Goal: Task Accomplishment & Management: Manage account settings

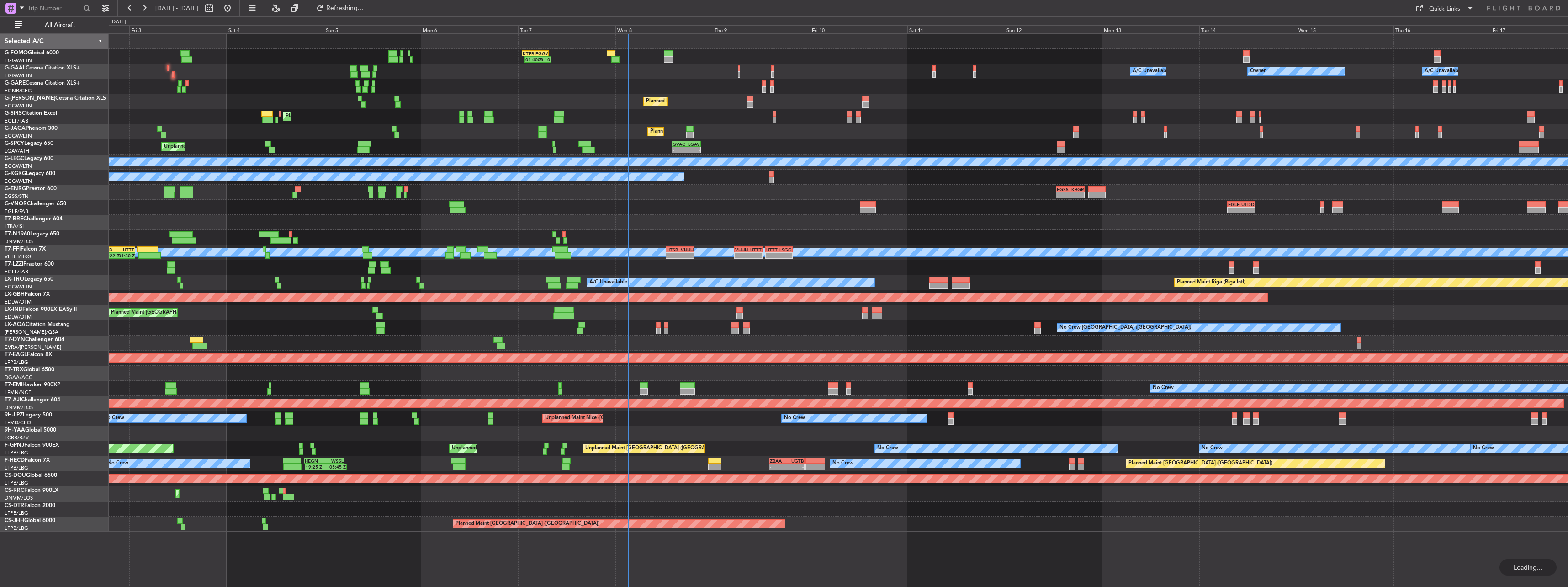
drag, startPoint x: 46, startPoint y: 17, endPoint x: 811, endPoint y: 128, distance: 773.0
click at [46, 17] on div "All Aircraft" at bounding box center [58, 25] width 117 height 17
click at [46, 22] on span "All Aircraft" at bounding box center [60, 25] width 73 height 6
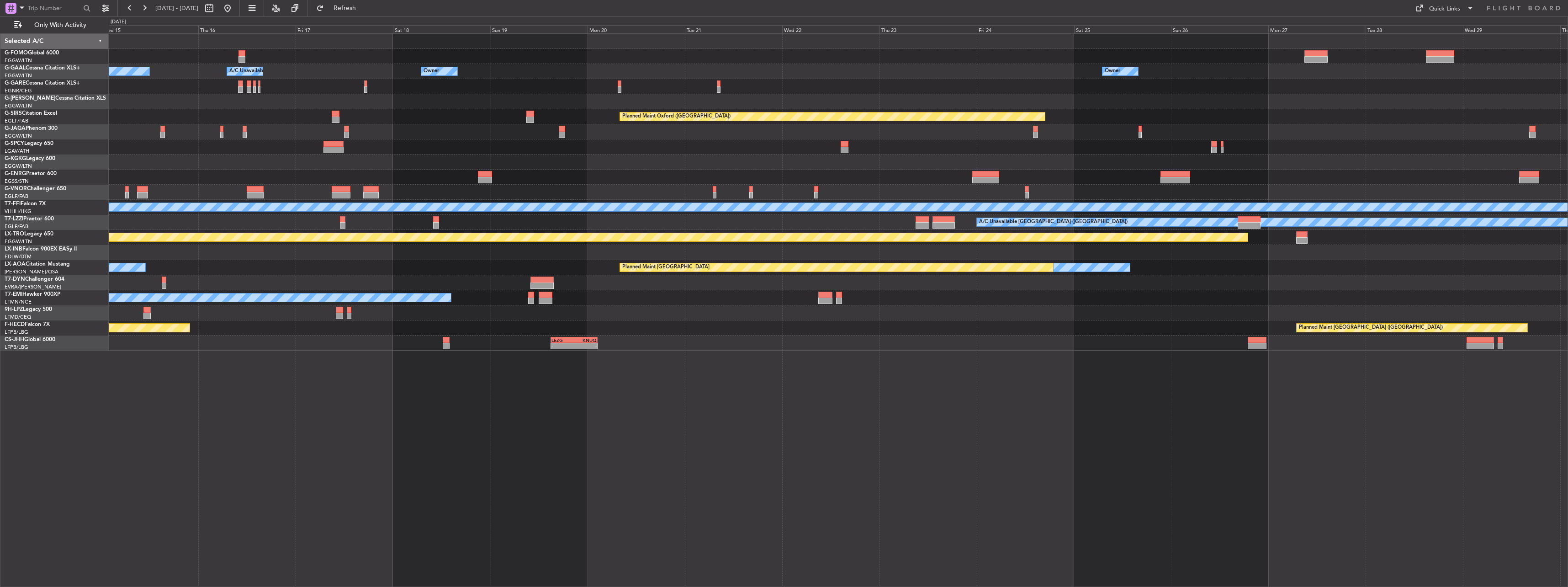
click at [687, 160] on div "Owner Owner A/C Unavailable Owner Owner A/C Unavailable Planned Maint [GEOGRAPH…" at bounding box center [838, 192] width 1458 height 317
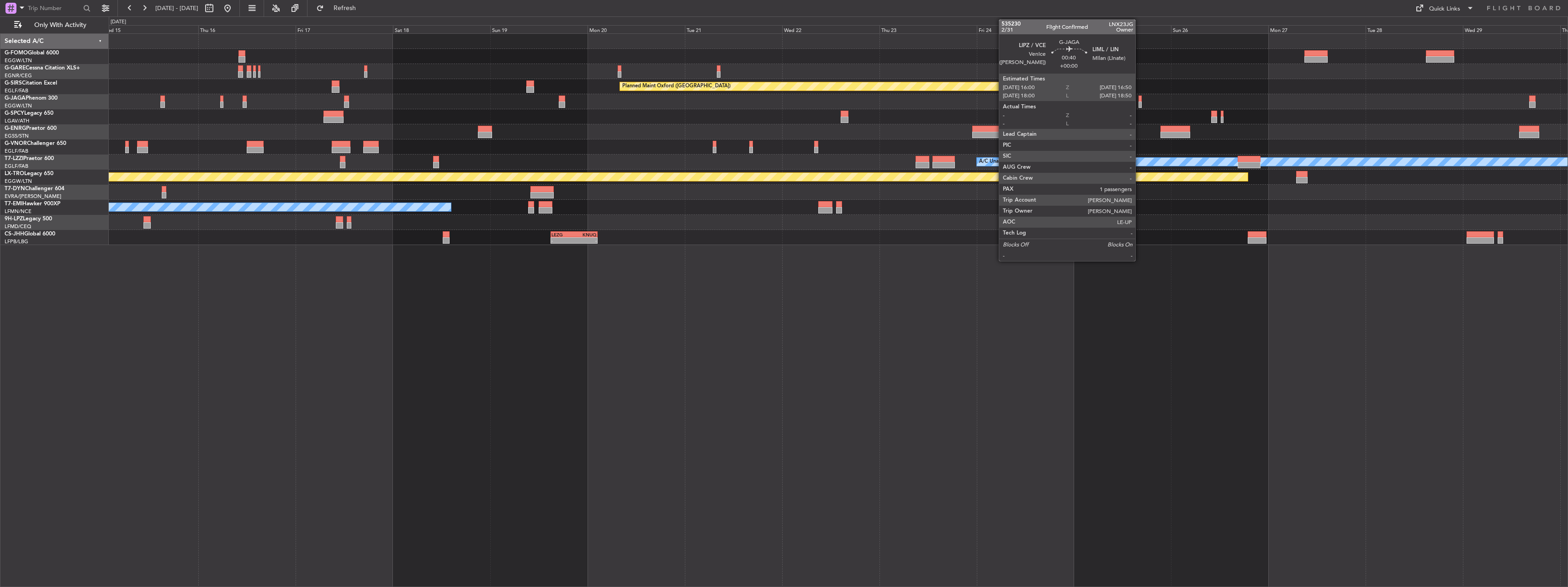
click at [1139, 100] on div at bounding box center [1140, 98] width 4 height 6
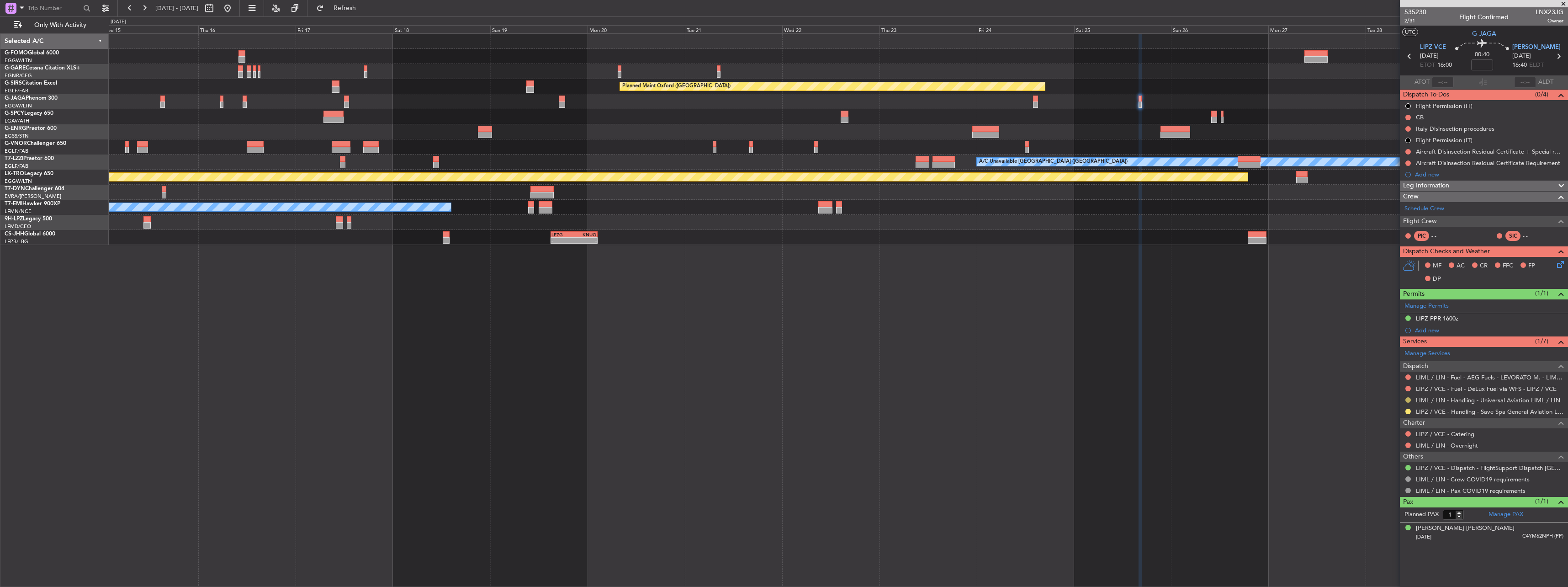
click at [1408, 398] on button at bounding box center [1408, 400] width 6 height 6
click at [1375, 504] on span "Confirmed" at bounding box center [1382, 509] width 28 height 9
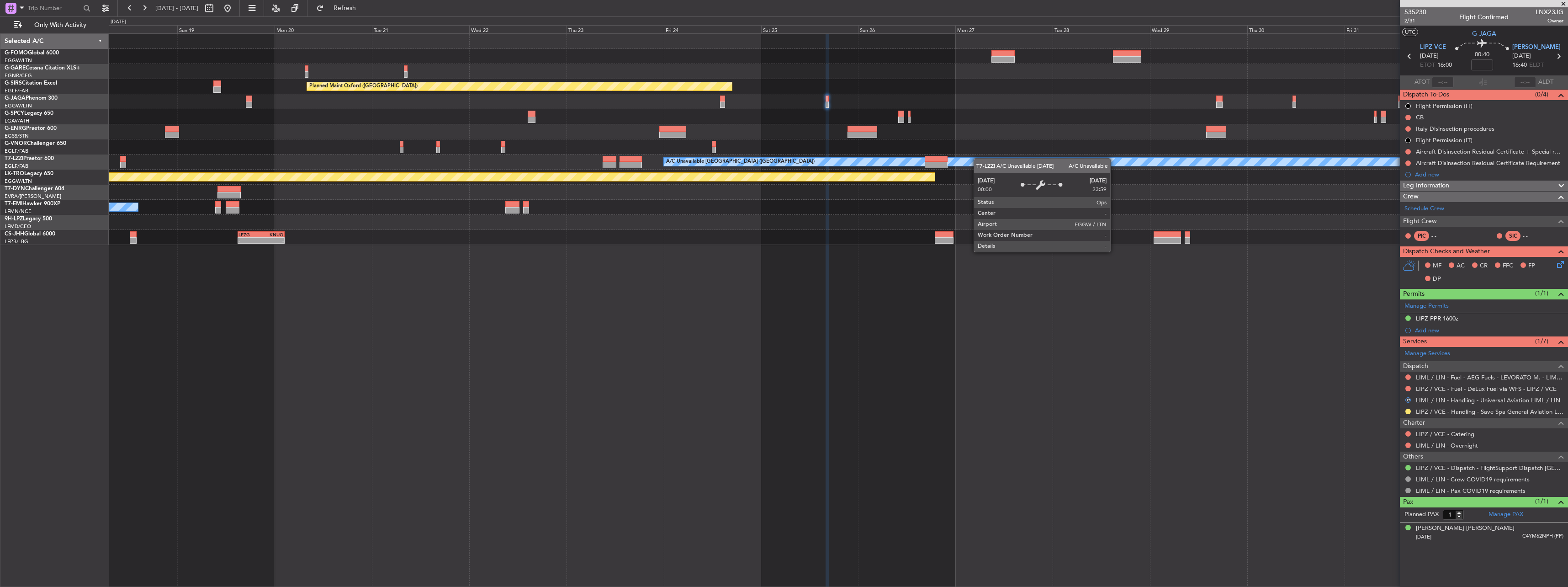
click at [781, 176] on div "Planned Maint Oxford ([GEOGRAPHIC_DATA]) Planned Maint [GEOGRAPHIC_DATA] Planne…" at bounding box center [838, 139] width 1458 height 211
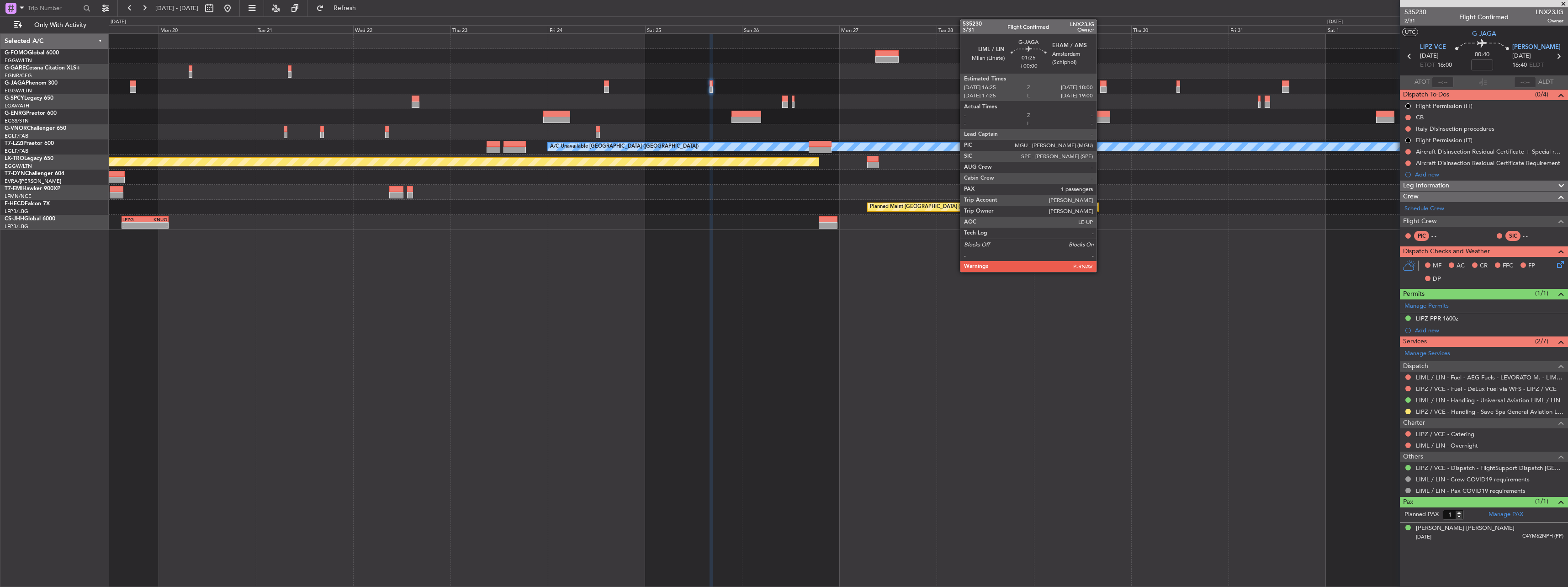
click at [1101, 88] on div at bounding box center [1104, 89] width 7 height 6
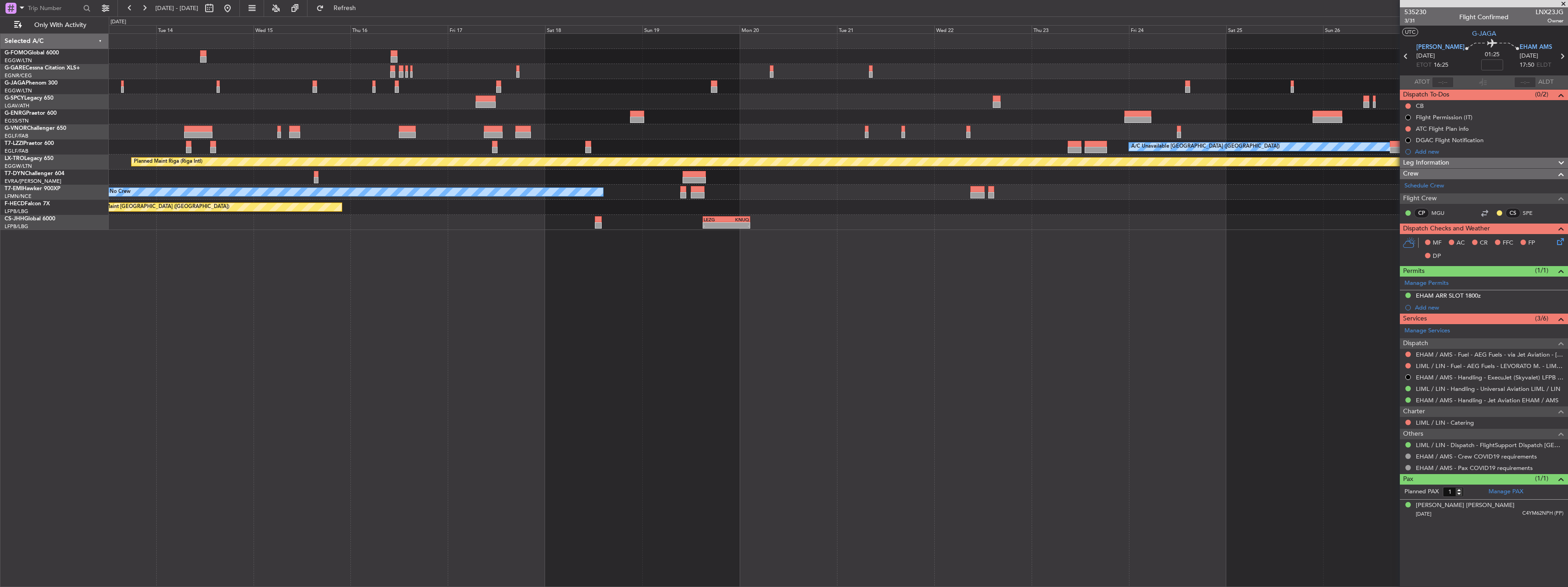
click at [1567, 119] on html "[DATE] - [DATE] Refresh Quick Links Only With Activity A/C Unavailable [GEOGRAP…" at bounding box center [784, 293] width 1568 height 587
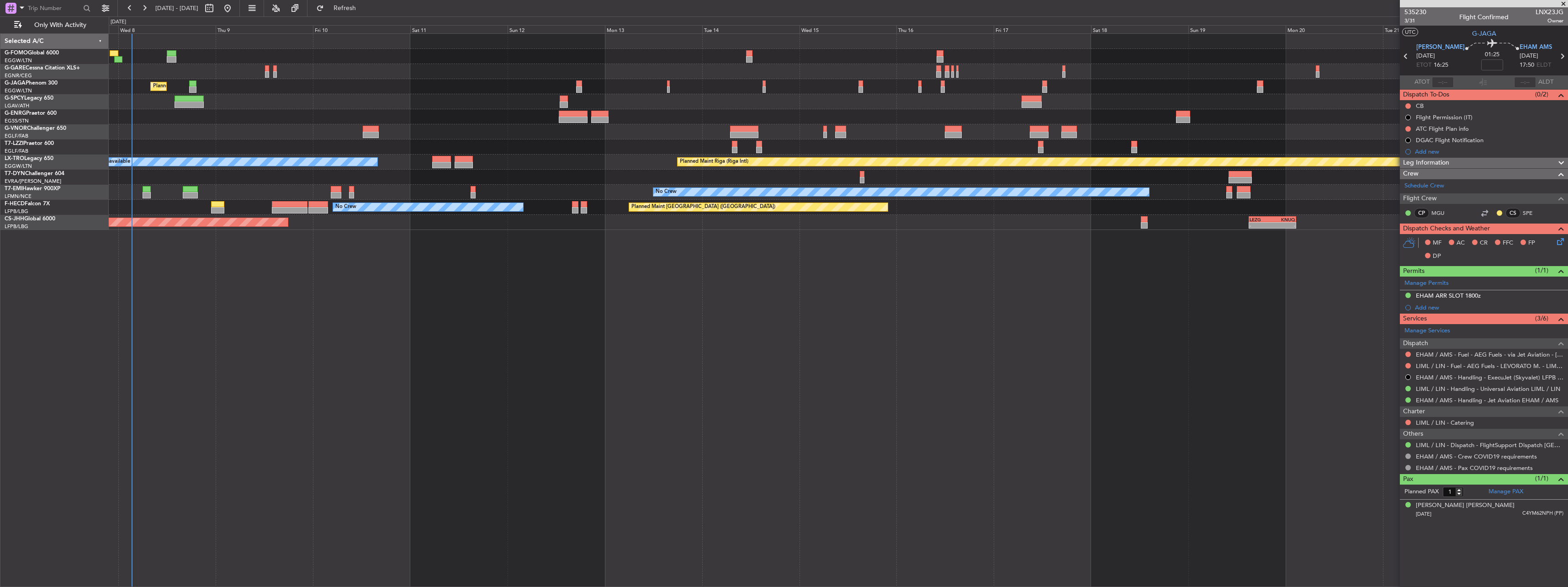
click at [1298, 137] on div at bounding box center [838, 132] width 1458 height 15
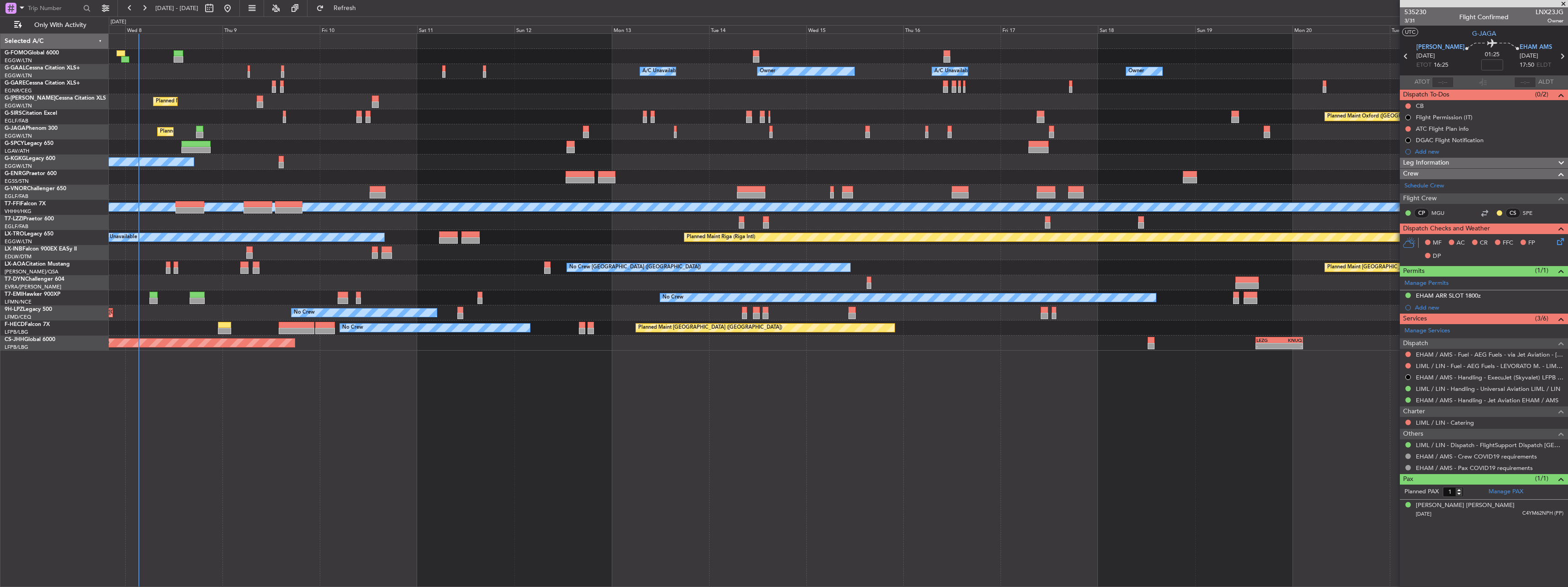
click at [1212, 150] on div at bounding box center [838, 147] width 1458 height 15
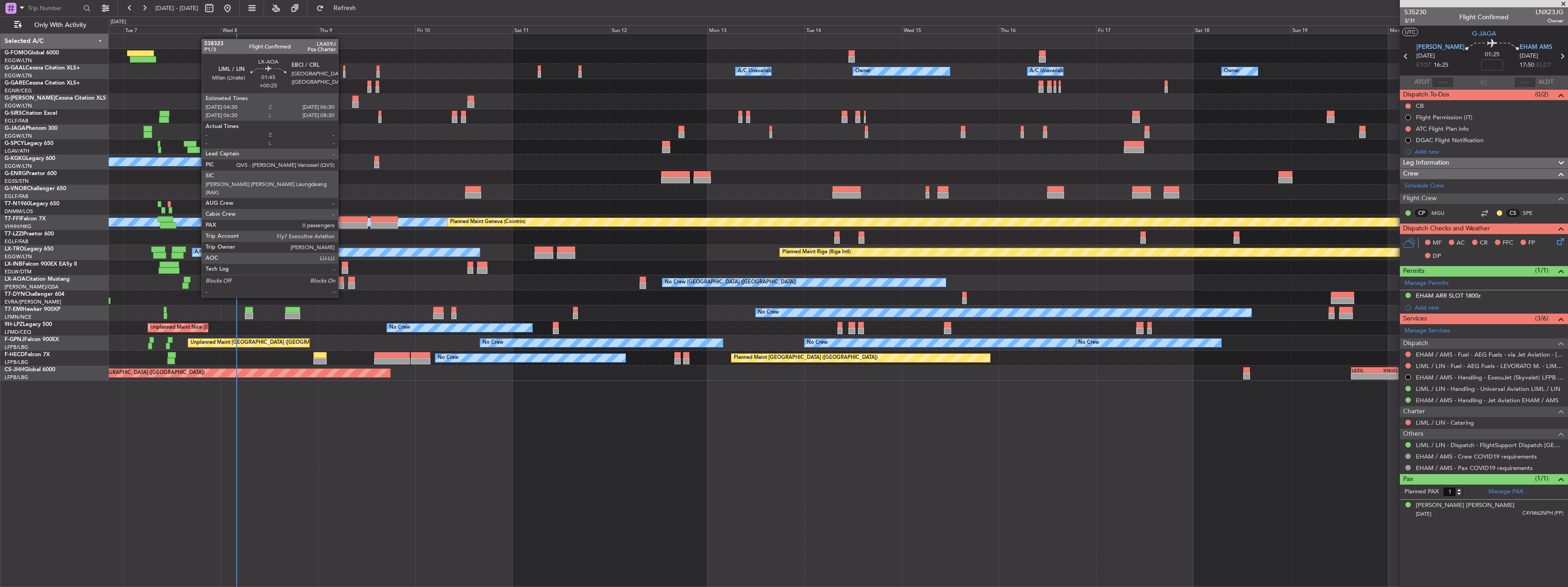
click at [342, 280] on div at bounding box center [340, 280] width 9 height 6
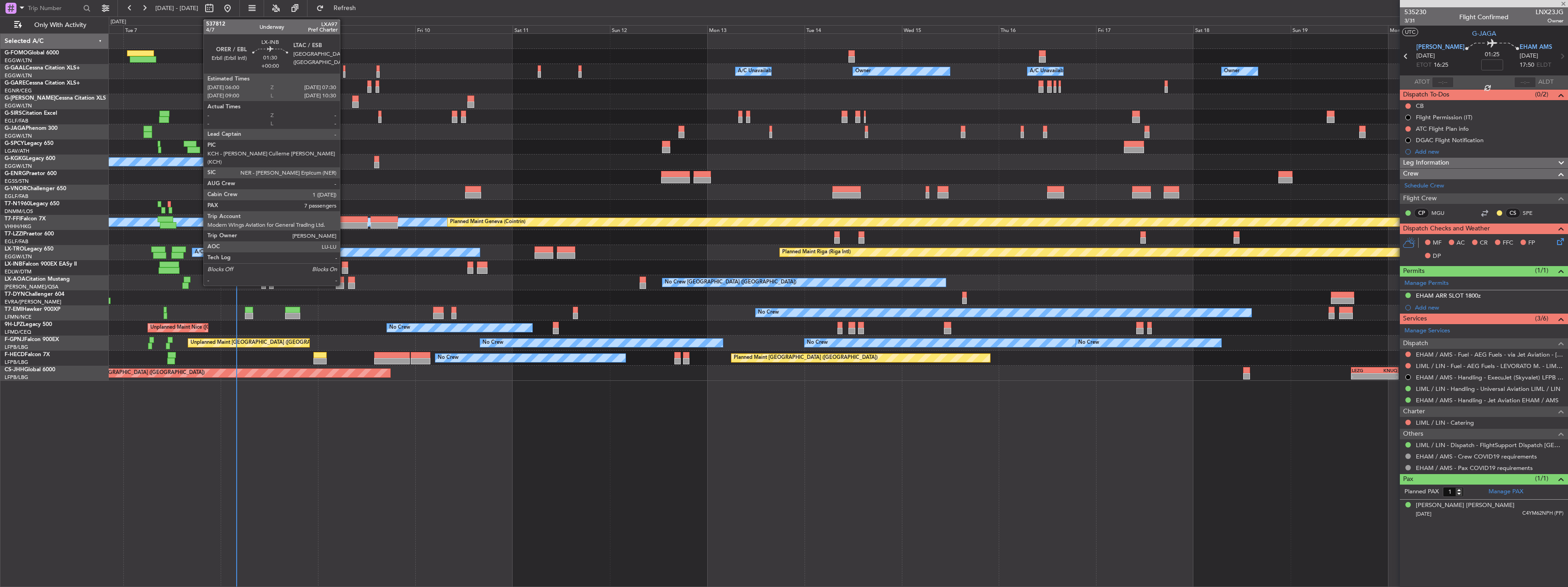
type input "+00:25"
type input "0"
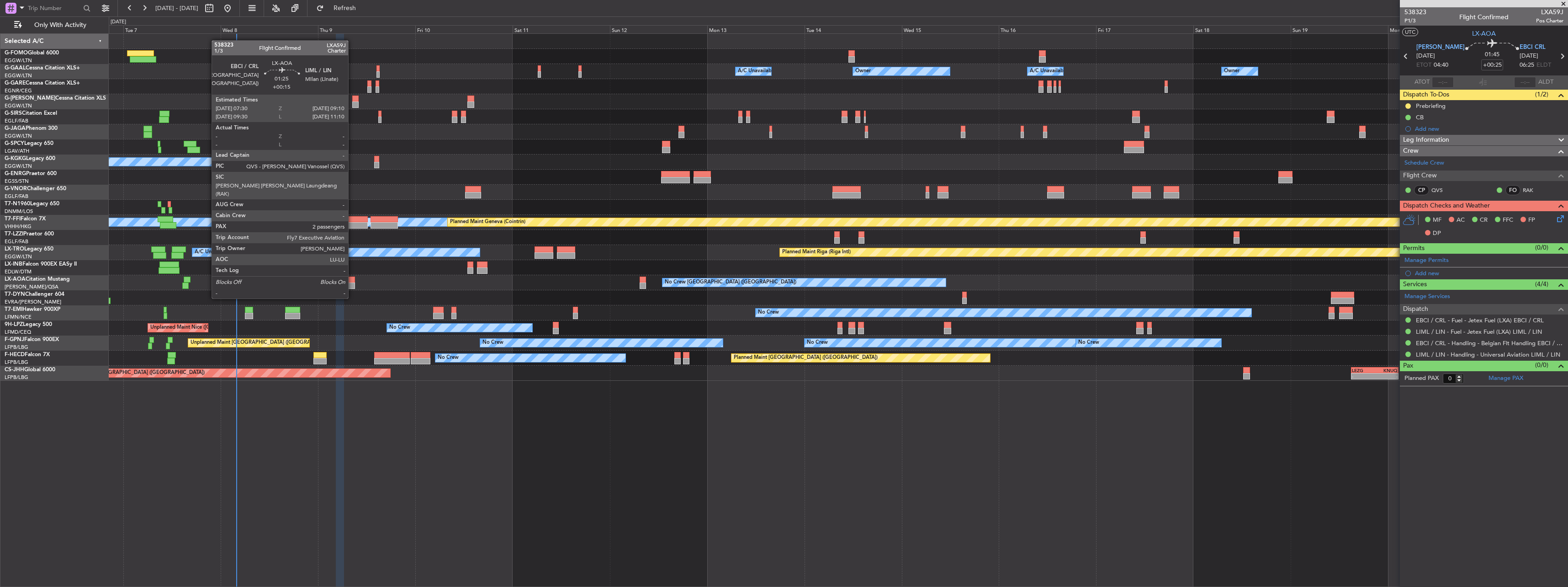
click at [352, 281] on div at bounding box center [351, 280] width 7 height 6
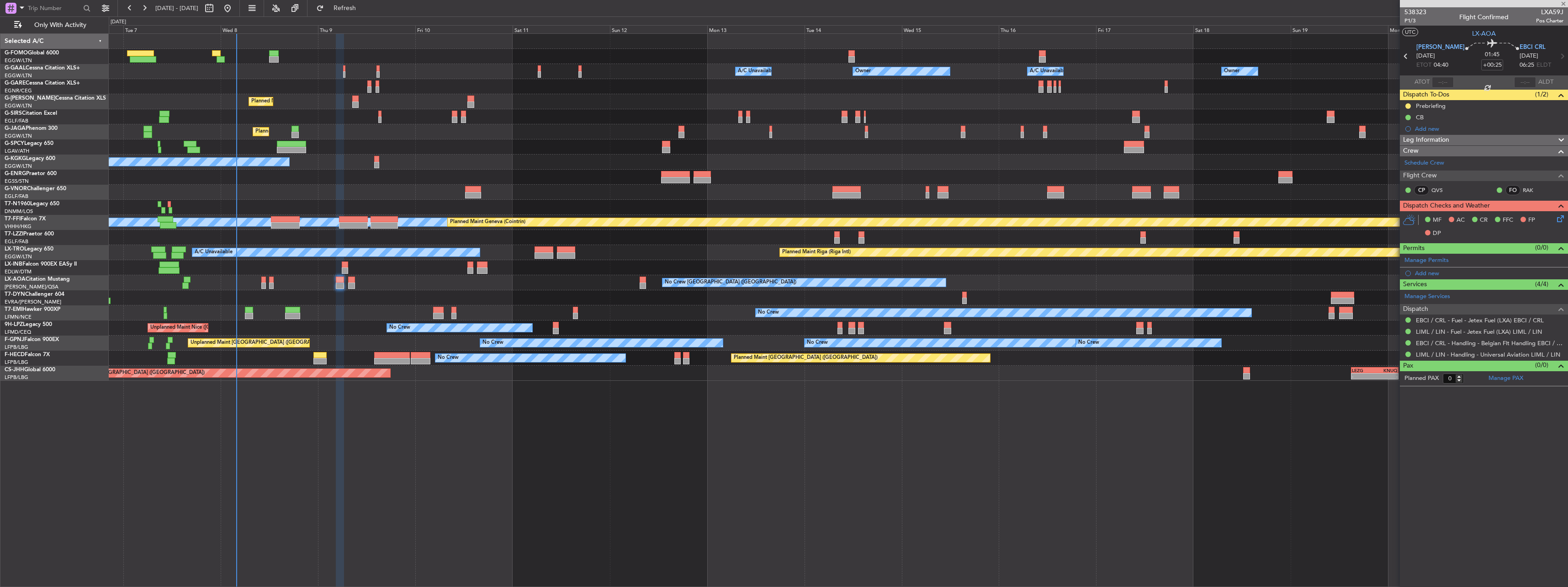
type input "+00:15"
type input "2"
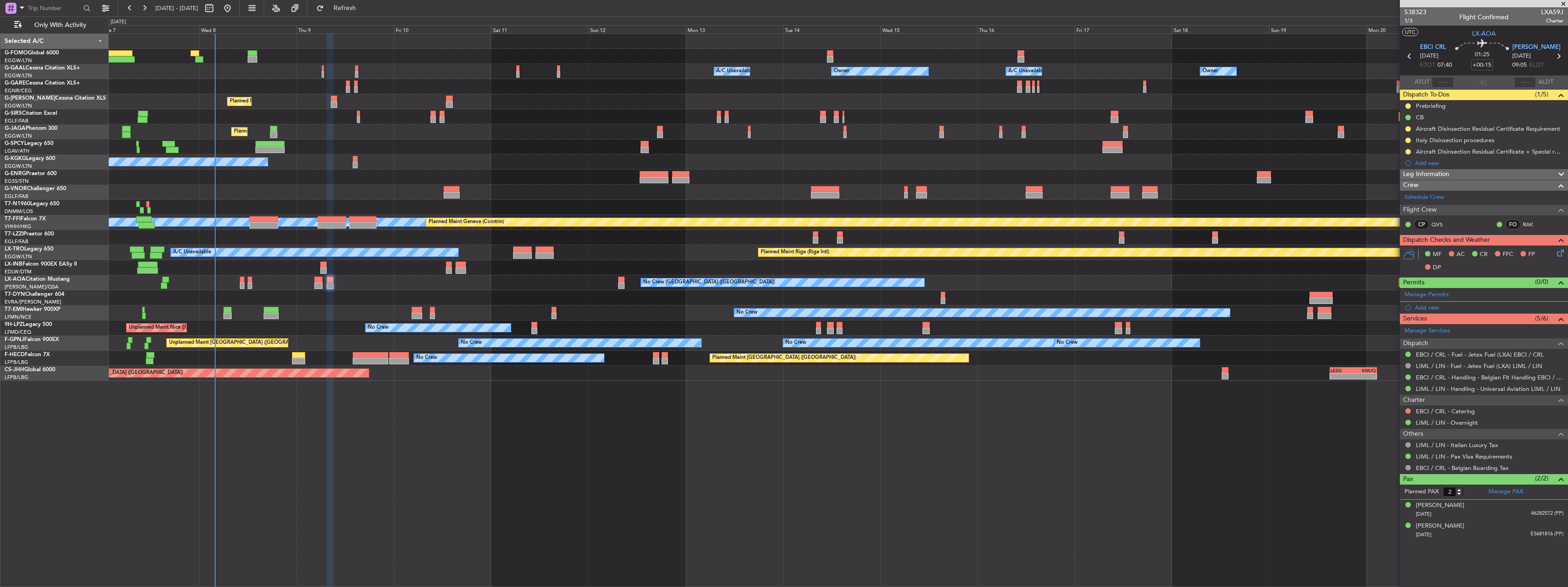
click at [1311, 280] on div "Planned Maint [GEOGRAPHIC_DATA] No Crew [GEOGRAPHIC_DATA] No Crew [GEOGRAPHIC_D…" at bounding box center [838, 282] width 1458 height 15
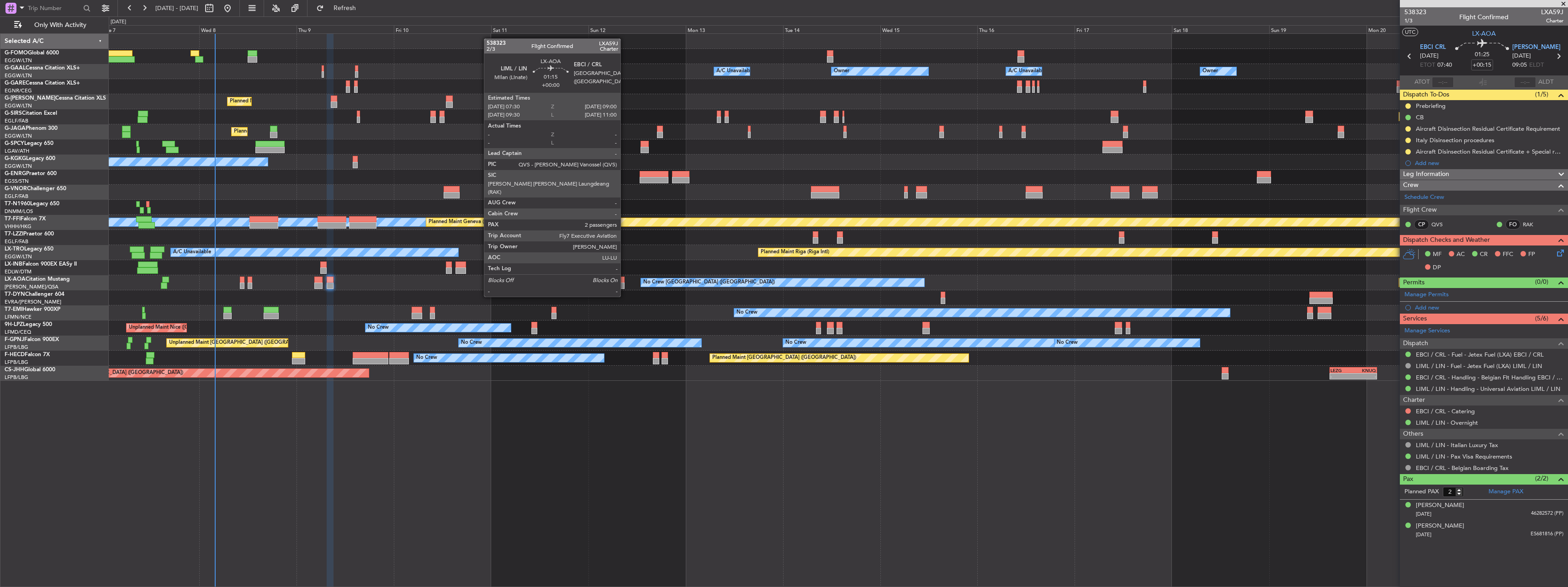
click at [624, 279] on div at bounding box center [621, 280] width 6 height 6
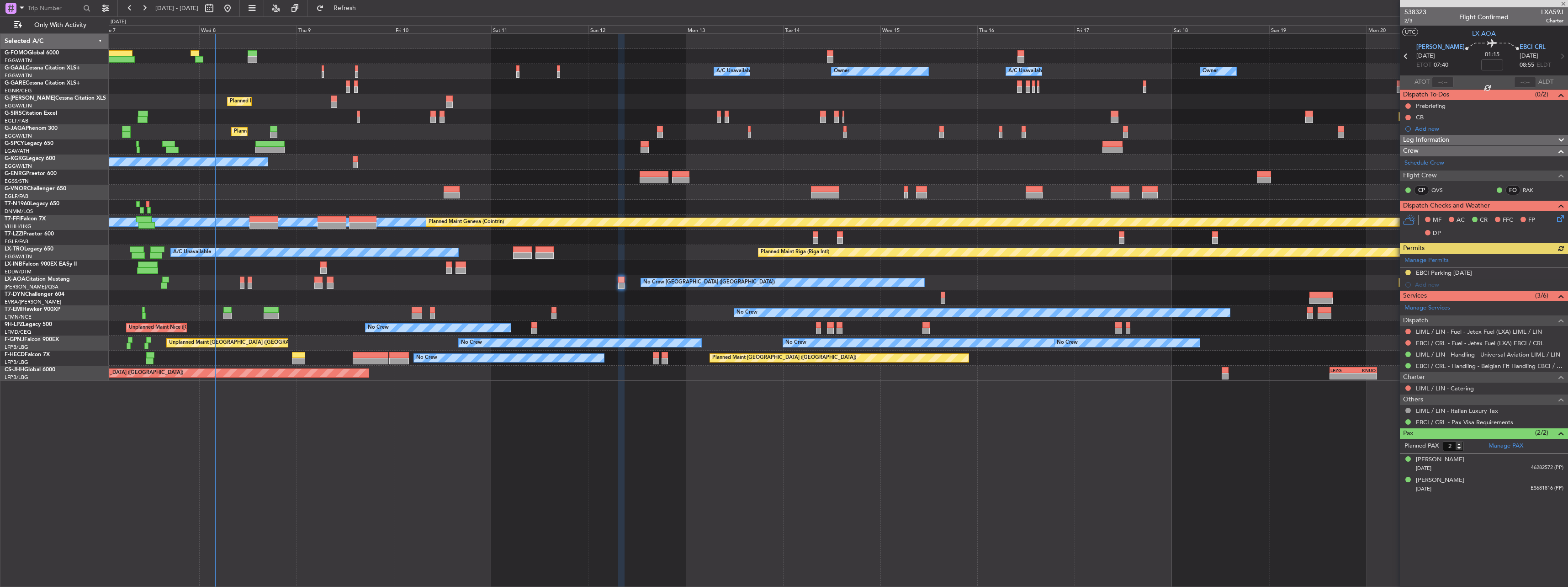
click at [1407, 272] on div "Manage Permits EBCI Parking [DATE] Add new" at bounding box center [1483, 273] width 168 height 37
click at [1407, 272] on button at bounding box center [1408, 273] width 6 height 6
click at [1374, 381] on span "Received OK" at bounding box center [1385, 381] width 35 height 9
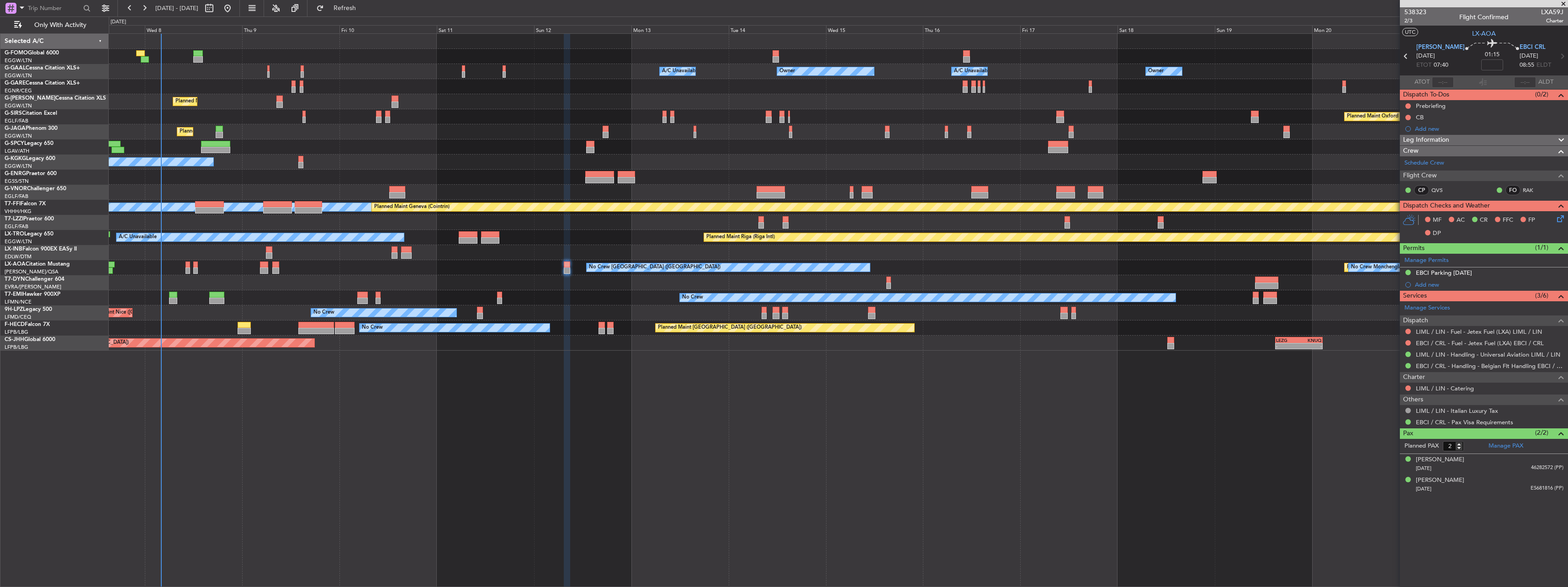
click at [603, 110] on div "Owner Owner A/C Unavailable Owner A/C Unavailable Owner Planned Maint [GEOGRAPH…" at bounding box center [838, 192] width 1458 height 317
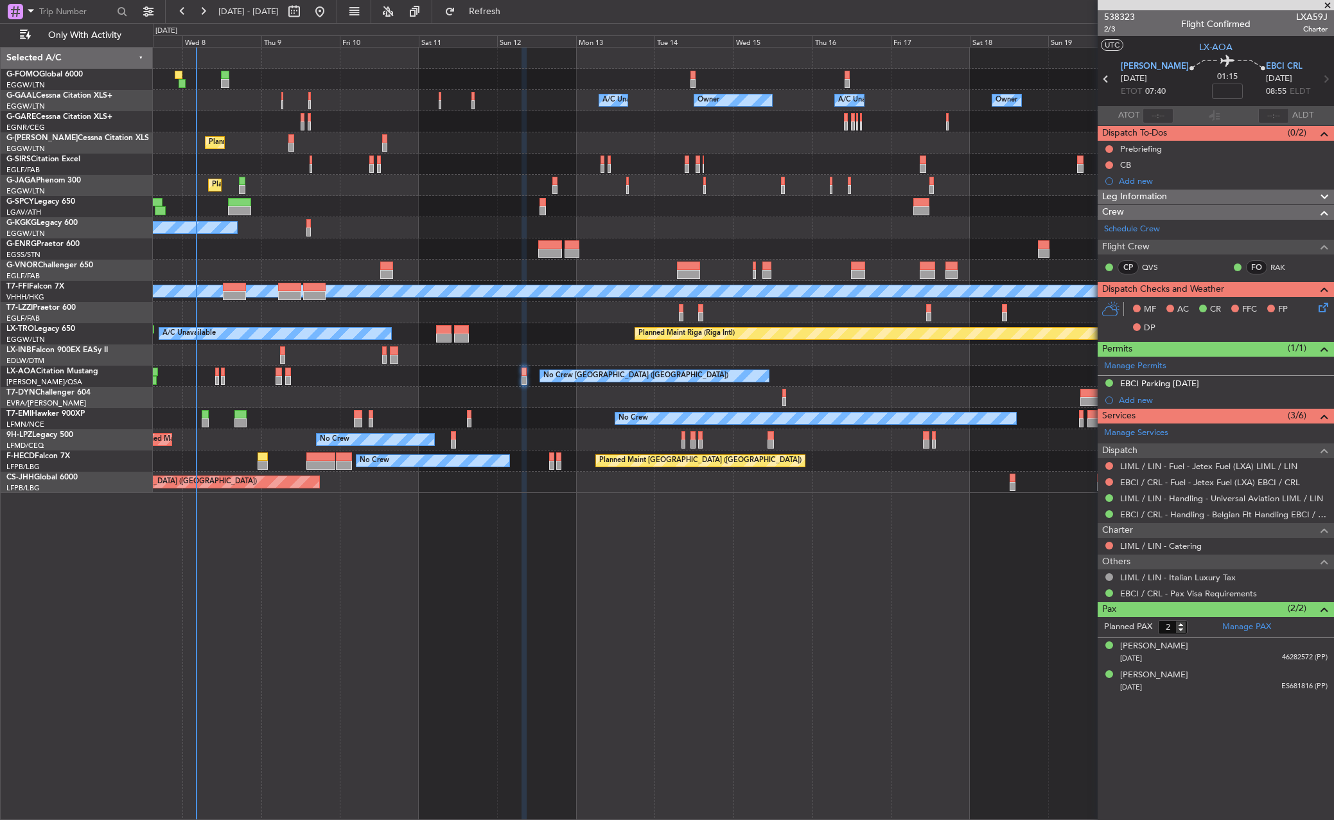
click at [1123, 778] on article "538323 2/3 Flight Confirmed LXA59J Charter UTC LX-AOA LIML LIN [DATE] ETOT 07:4…" at bounding box center [1216, 414] width 236 height 809
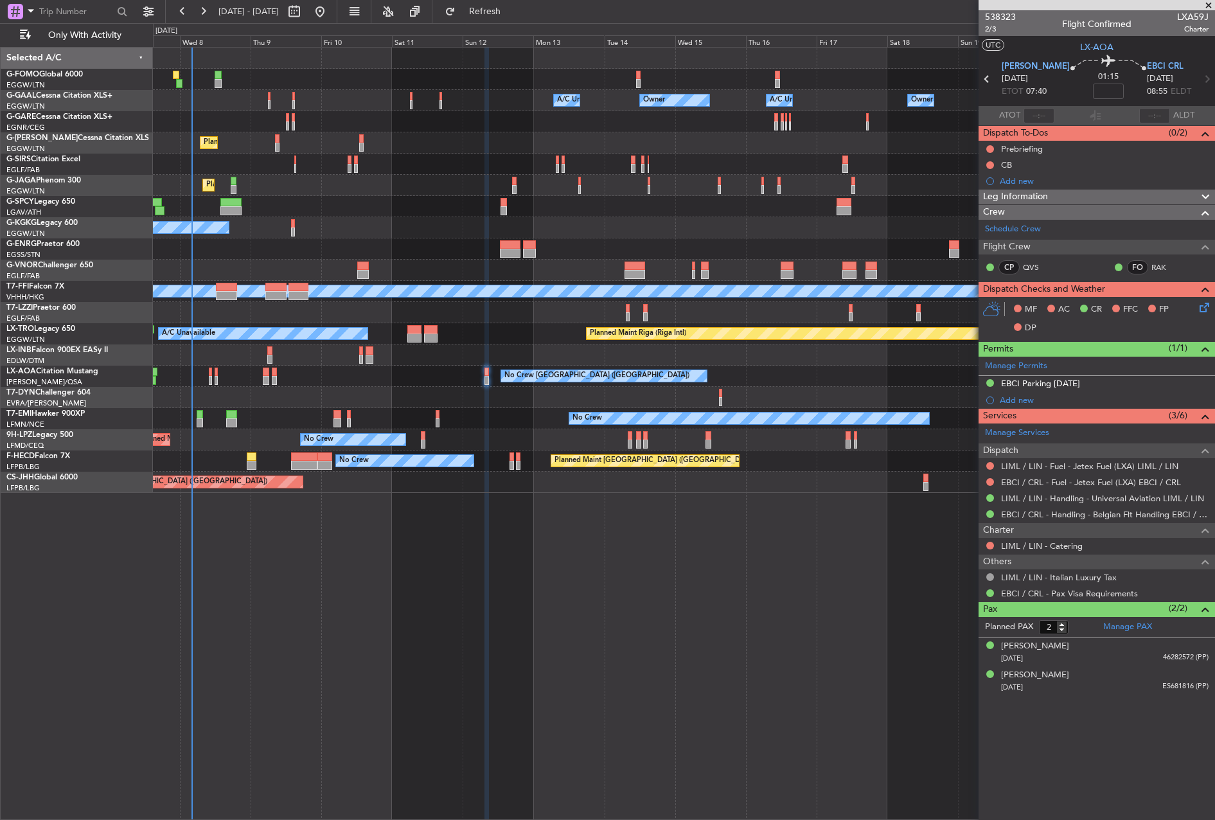
click at [731, 594] on div "Owner Owner A/C Unavailable Owner A/C Unavailable Owner Planned Maint [GEOGRAPH…" at bounding box center [684, 433] width 1062 height 773
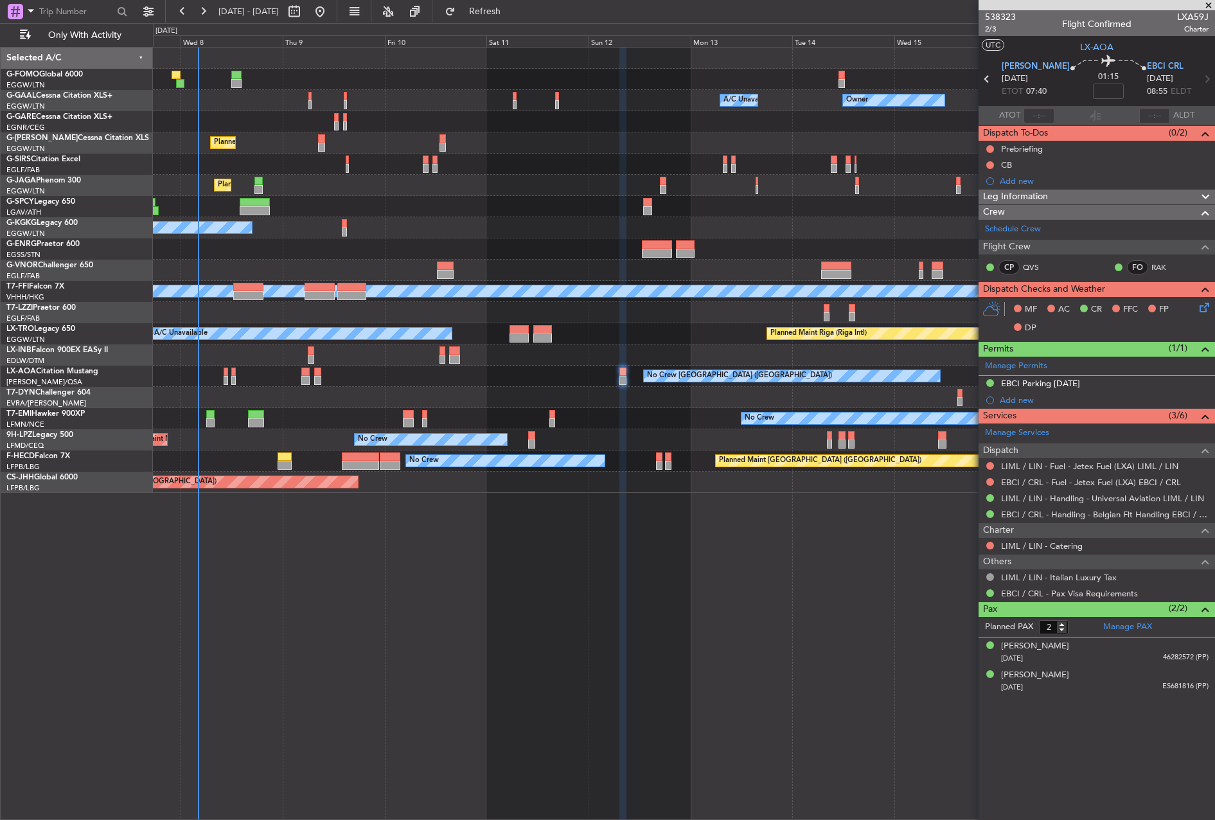
click at [974, 602] on div "Owner Owner A/C Unavailable A/C Unavailable Owner Planned Maint [GEOGRAPHIC_DAT…" at bounding box center [684, 433] width 1062 height 773
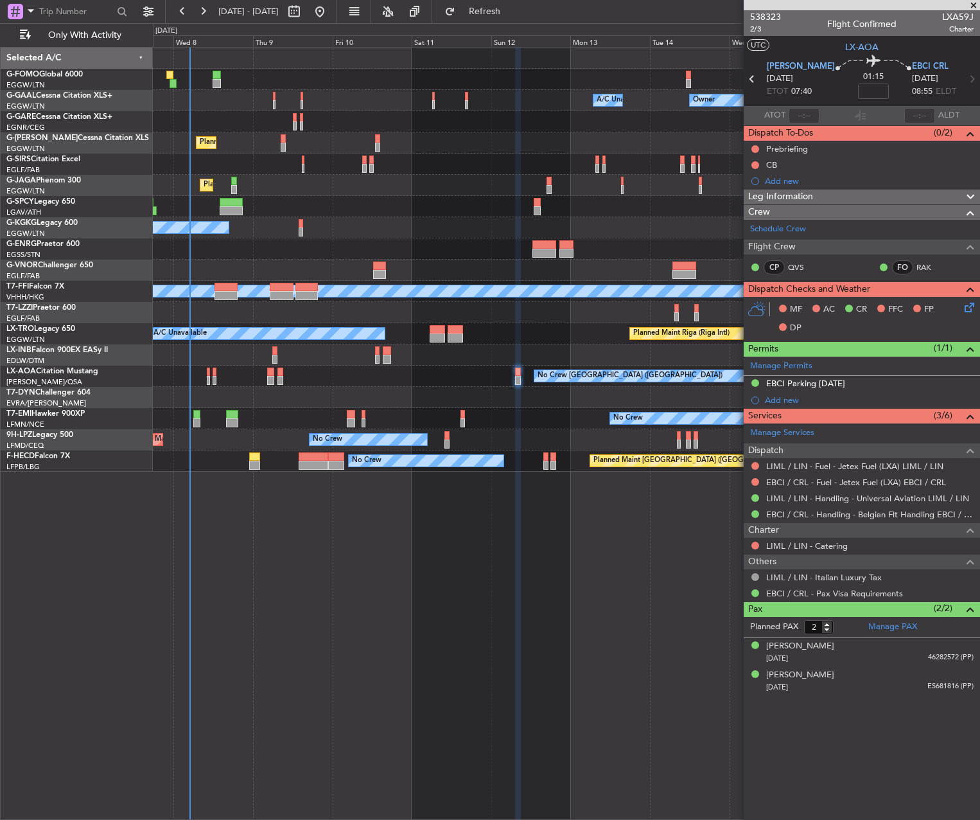
click at [484, 182] on div "Planned Maint [GEOGRAPHIC_DATA] ([GEOGRAPHIC_DATA])" at bounding box center [566, 185] width 827 height 21
